Goal: Find specific page/section: Find specific page/section

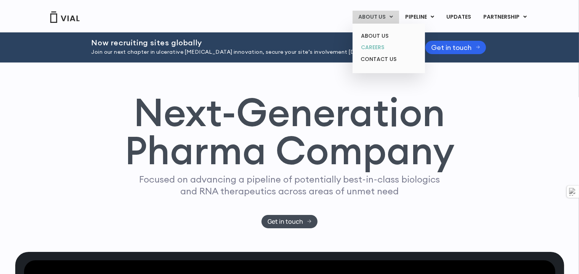
click at [381, 50] on link "CAREERS" at bounding box center [388, 48] width 67 height 12
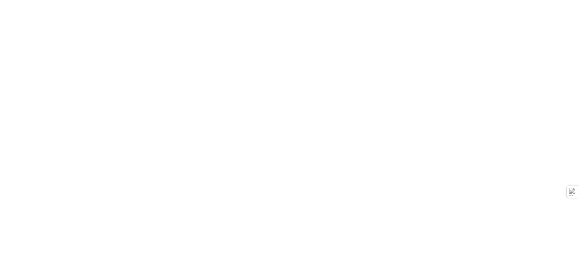
scroll to position [1148, 0]
click at [100, 128] on div "career opportunities Explore our open roles" at bounding box center [290, 109] width 488 height 328
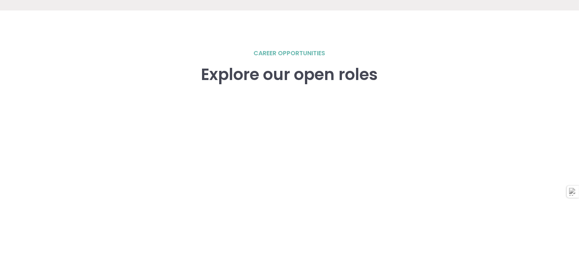
scroll to position [1043, 0]
